Goal: Information Seeking & Learning: Learn about a topic

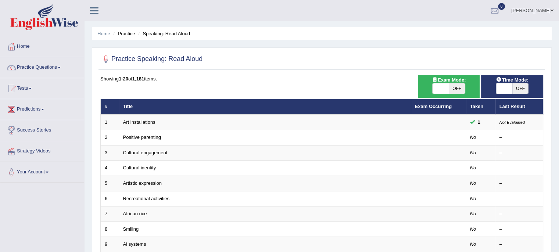
click at [53, 66] on link "Practice Questions" at bounding box center [42, 66] width 84 height 18
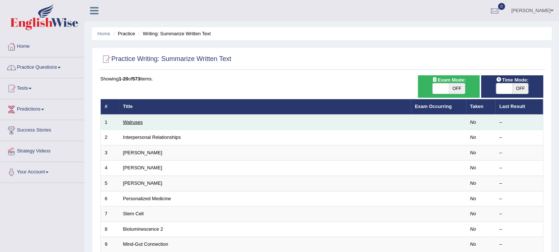
click at [132, 122] on link "Walruses" at bounding box center [133, 122] width 20 height 6
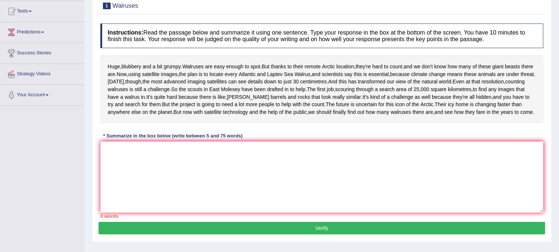
scroll to position [78, 0]
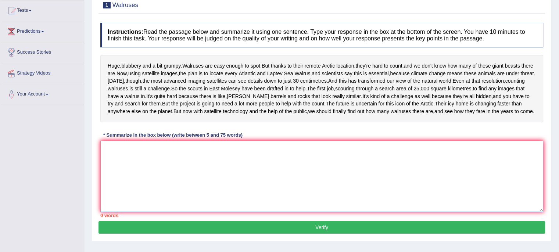
click at [294, 203] on textarea at bounding box center [321, 176] width 443 height 71
type textarea "hu"
